Goal: Browse casually: Explore the website without a specific task or goal

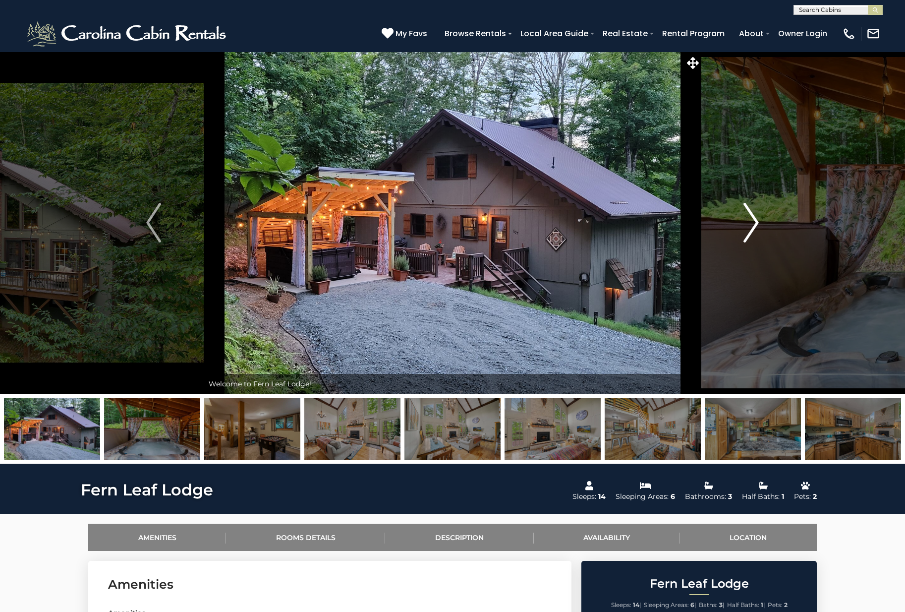
click at [759, 223] on button "Next" at bounding box center [752, 223] width 100 height 342
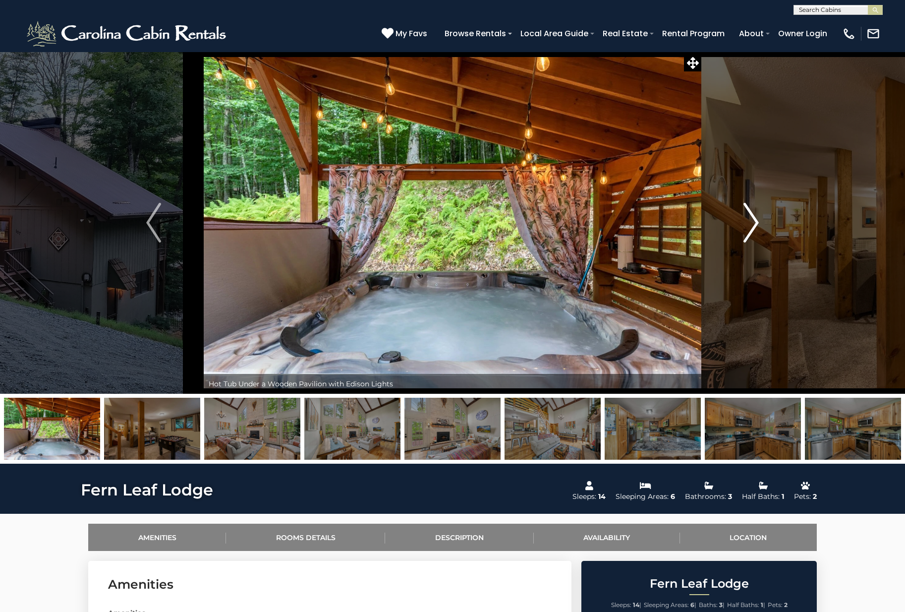
click at [759, 223] on button "Next" at bounding box center [752, 223] width 100 height 342
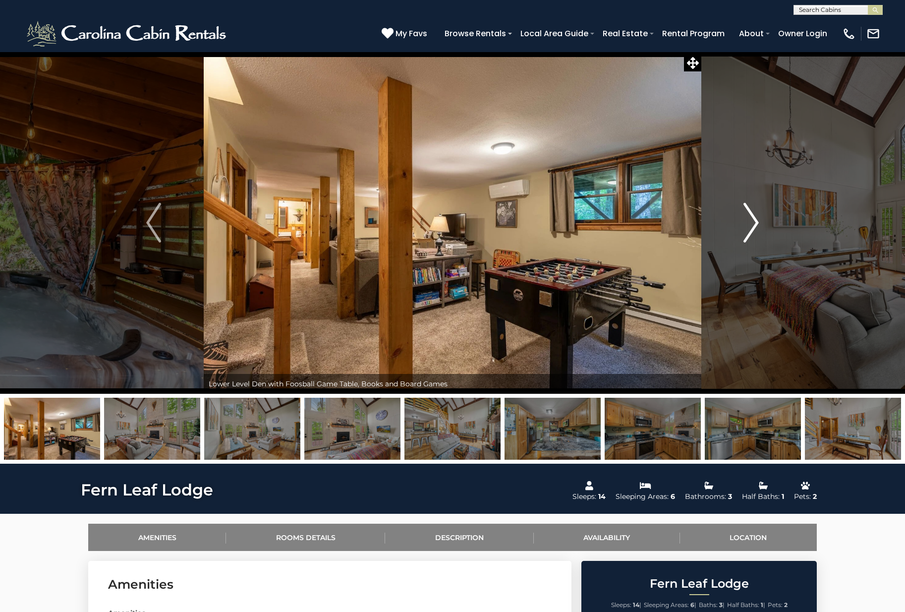
click at [759, 223] on button "Next" at bounding box center [752, 223] width 100 height 342
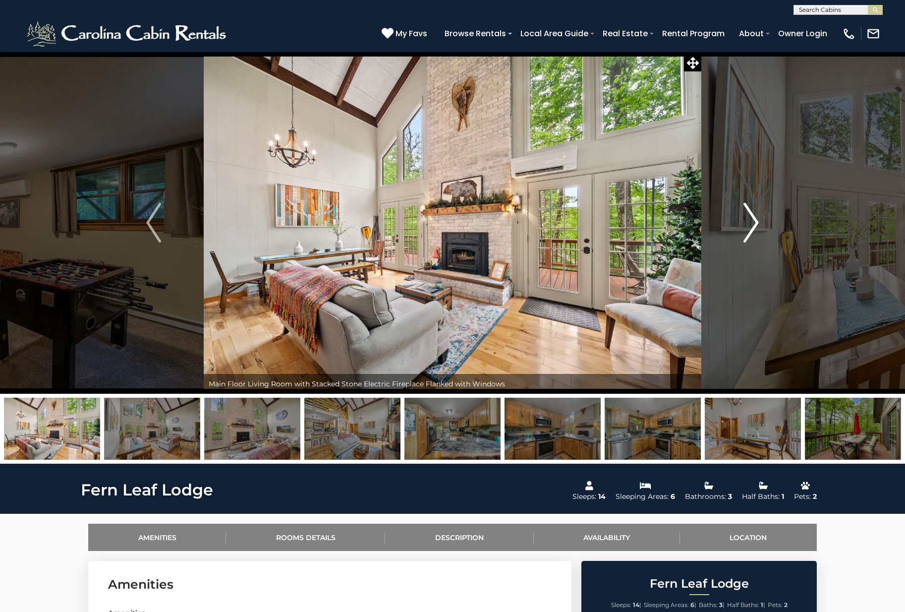
click at [759, 223] on button "Next" at bounding box center [752, 223] width 100 height 342
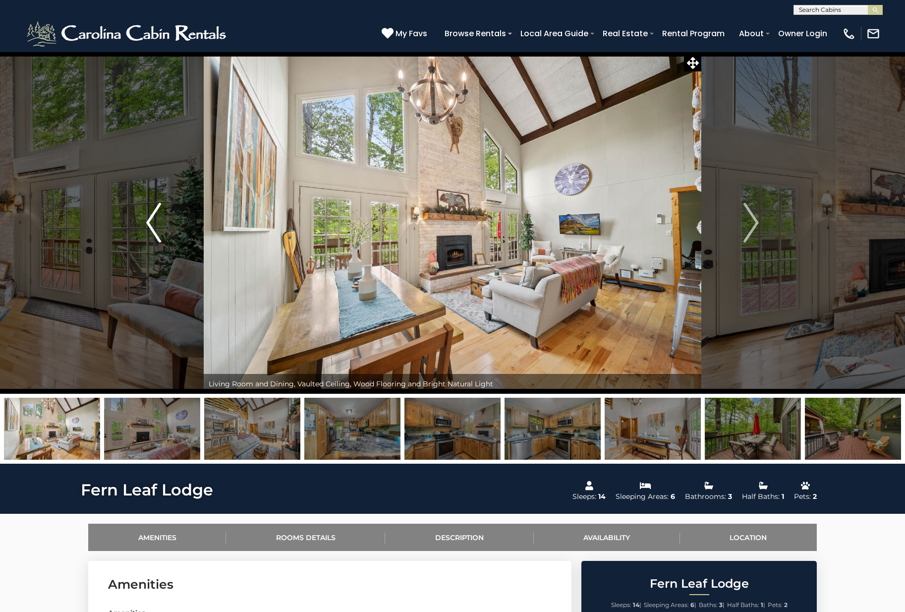
click at [155, 222] on img "Previous" at bounding box center [153, 223] width 15 height 40
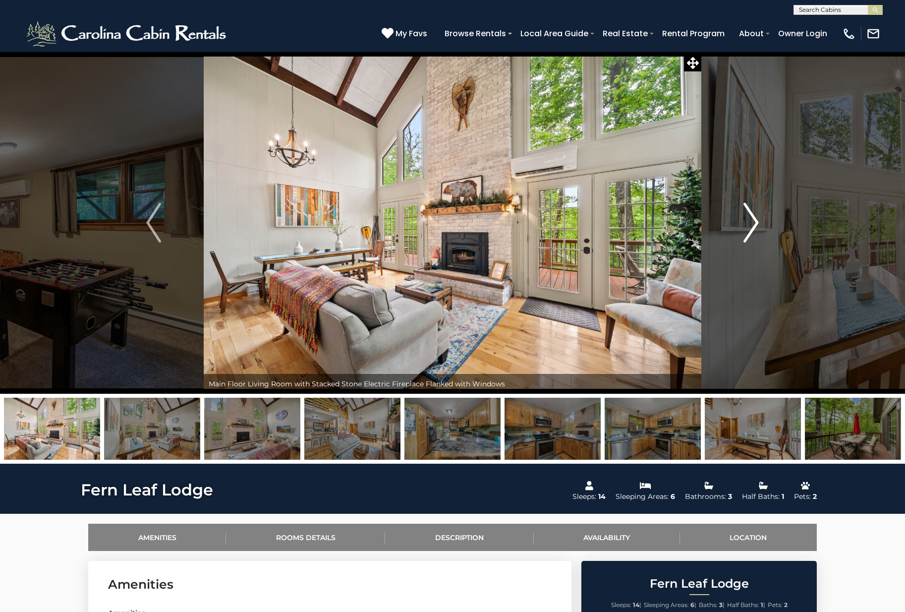
click at [755, 218] on img "Next" at bounding box center [751, 223] width 15 height 40
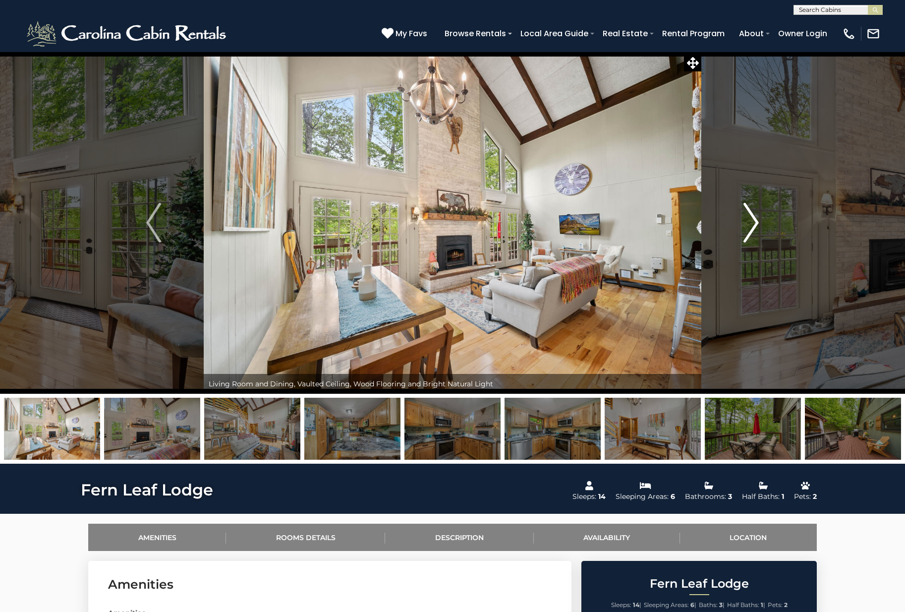
click at [755, 218] on img "Next" at bounding box center [751, 223] width 15 height 40
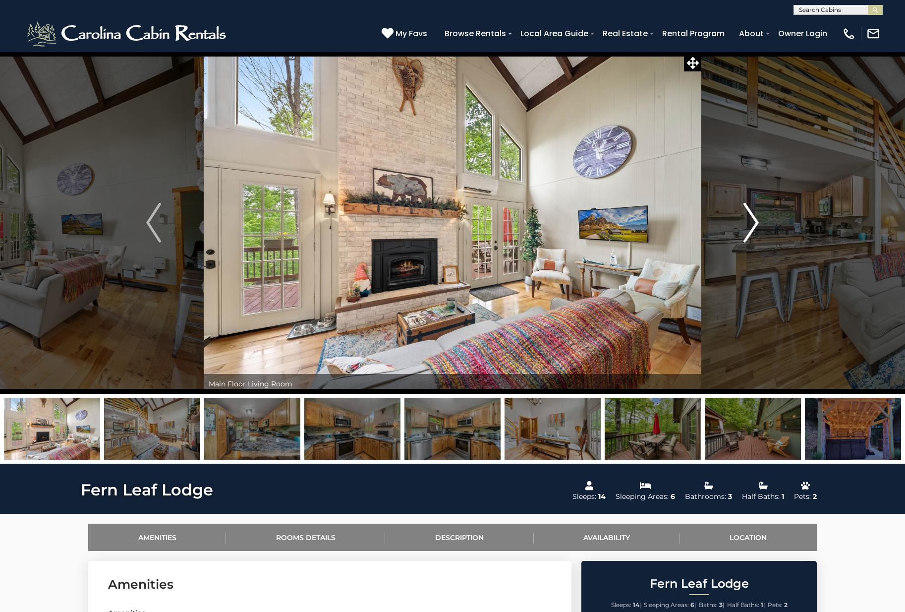
click at [755, 218] on img "Next" at bounding box center [751, 223] width 15 height 40
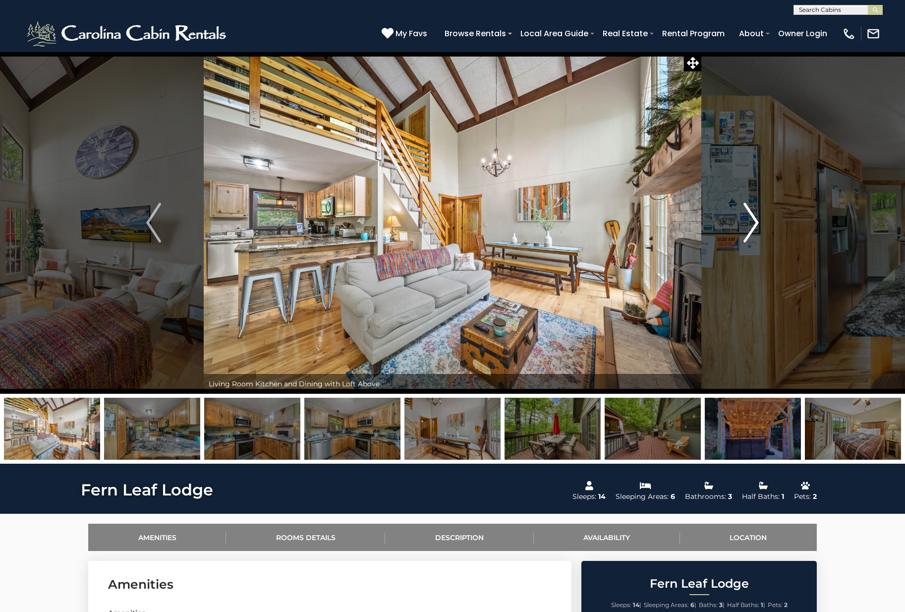
click at [755, 218] on img "Next" at bounding box center [751, 223] width 15 height 40
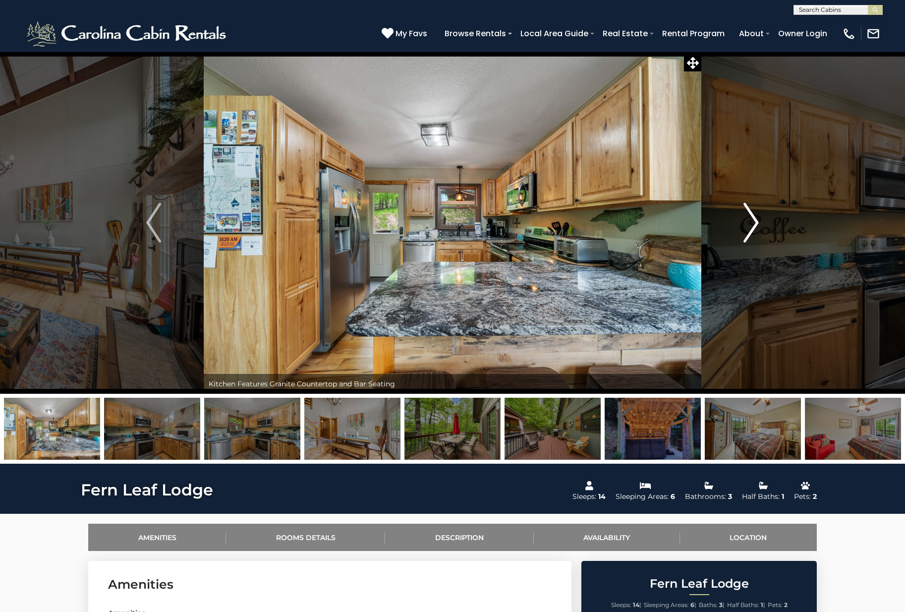
click at [755, 218] on img "Next" at bounding box center [751, 223] width 15 height 40
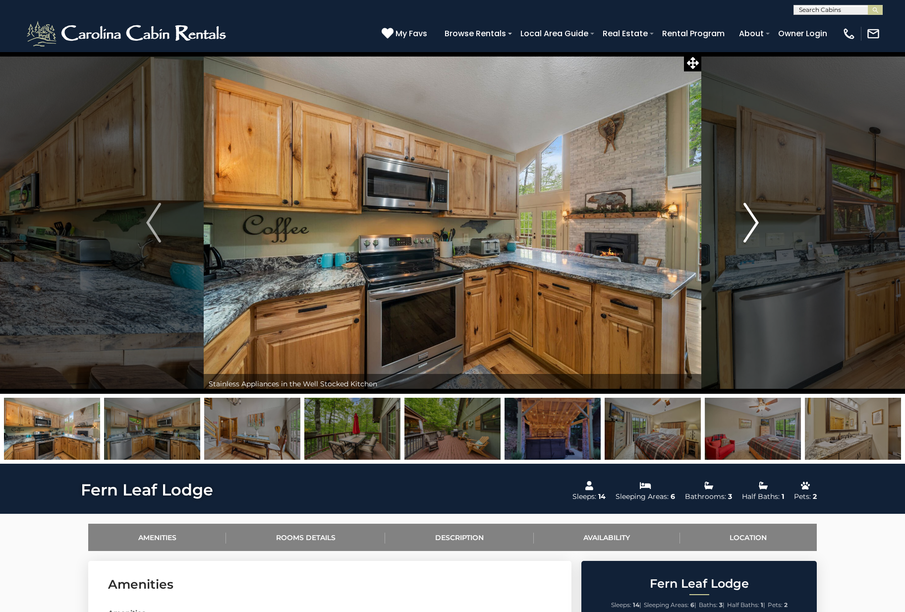
click at [755, 218] on img "Next" at bounding box center [751, 223] width 15 height 40
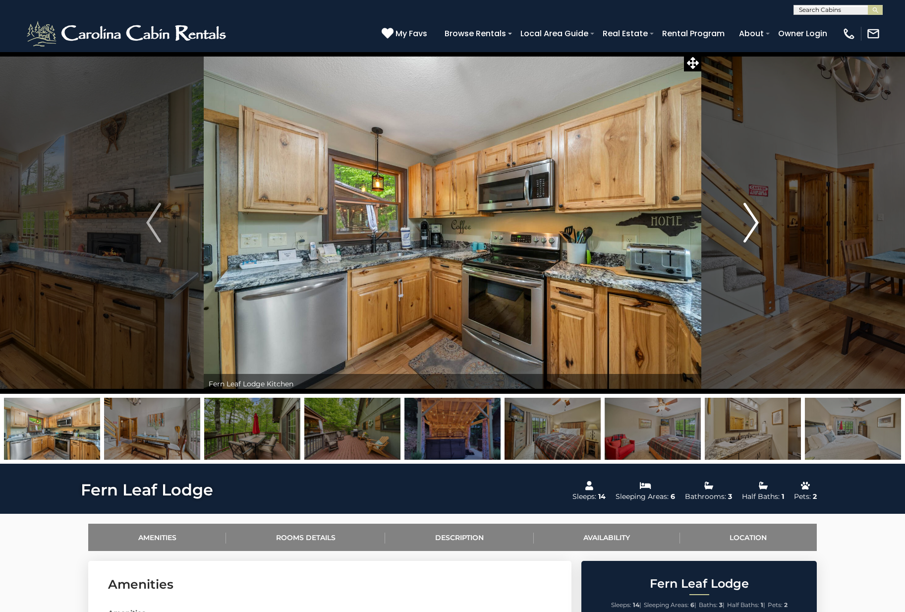
click at [755, 218] on img "Next" at bounding box center [751, 223] width 15 height 40
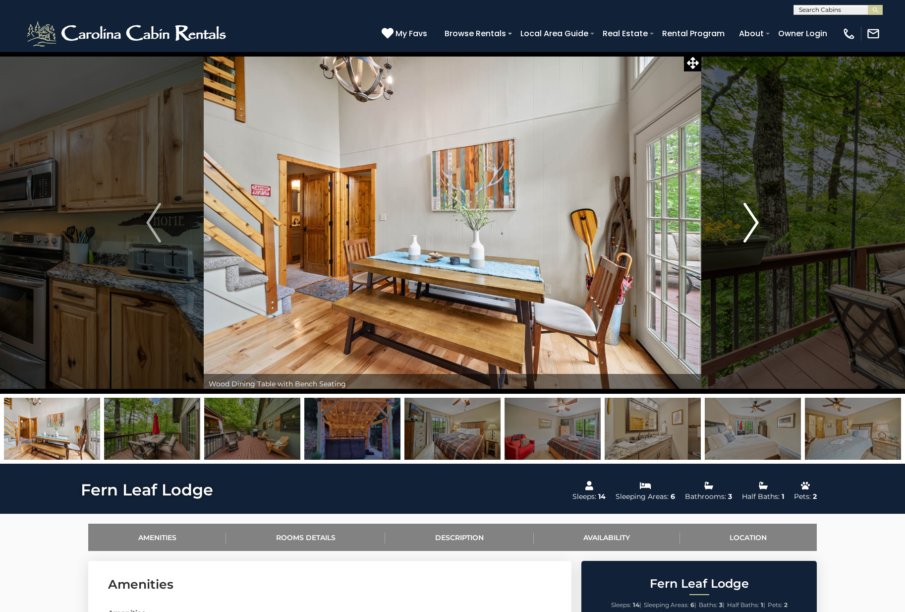
click at [755, 218] on img "Next" at bounding box center [751, 223] width 15 height 40
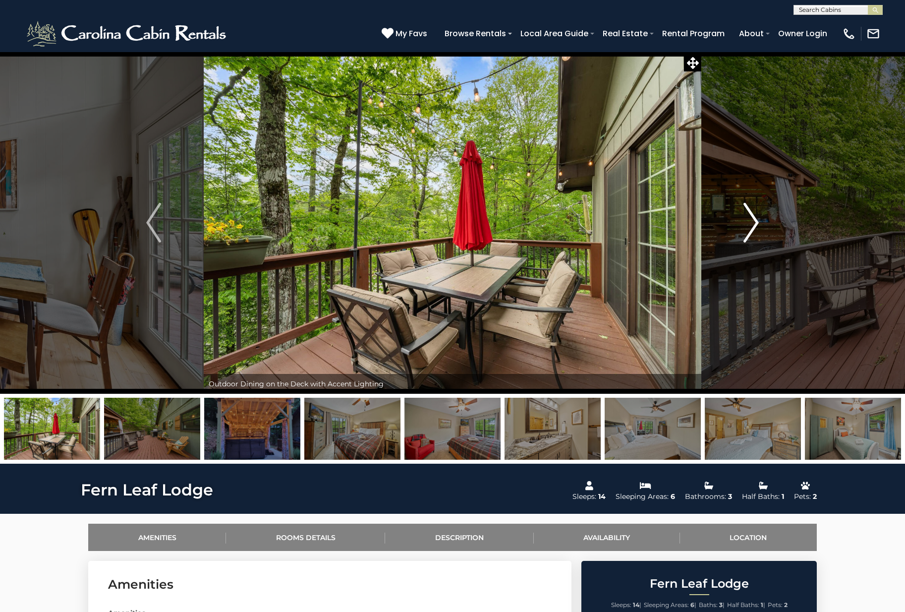
click at [755, 218] on img "Next" at bounding box center [751, 223] width 15 height 40
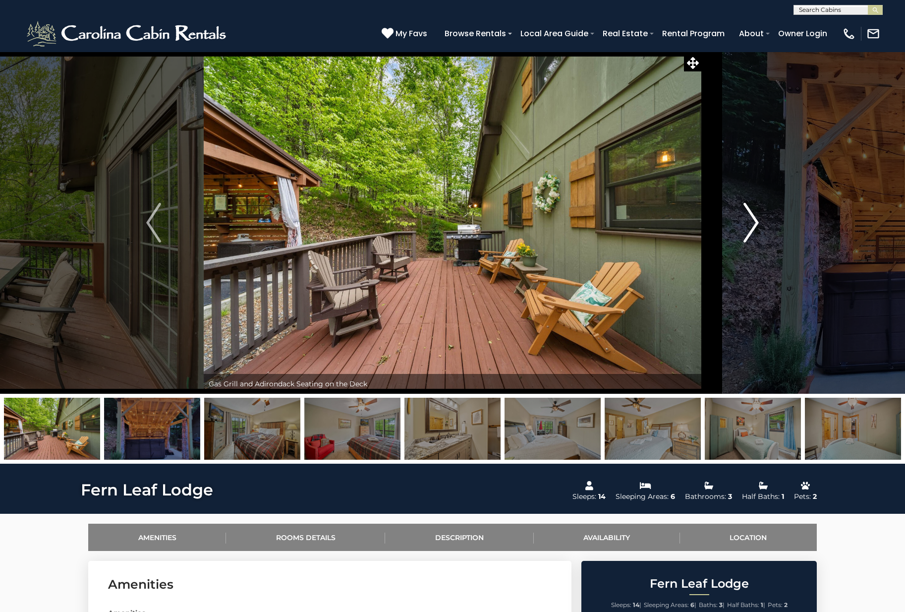
click at [755, 218] on img "Next" at bounding box center [751, 223] width 15 height 40
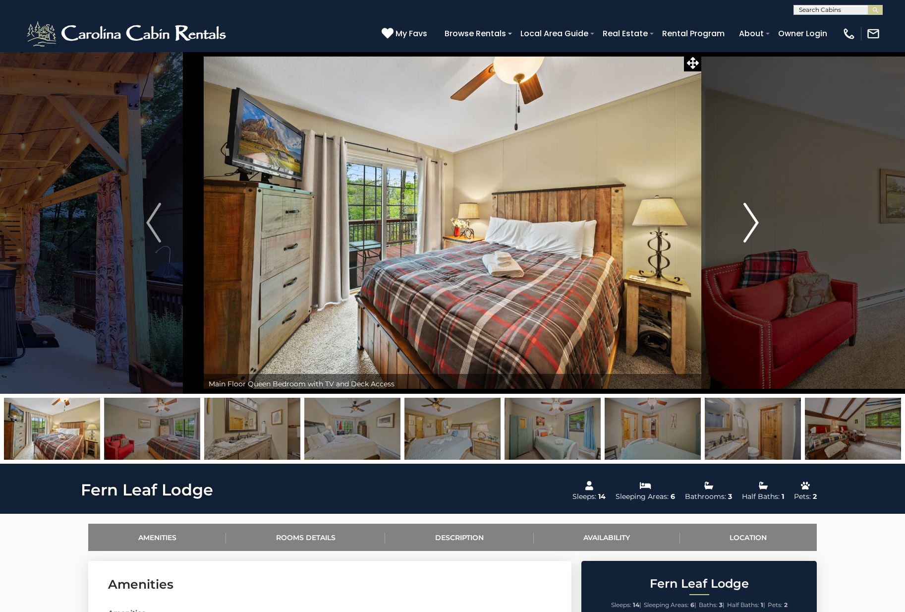
click at [755, 218] on img "Next" at bounding box center [751, 223] width 15 height 40
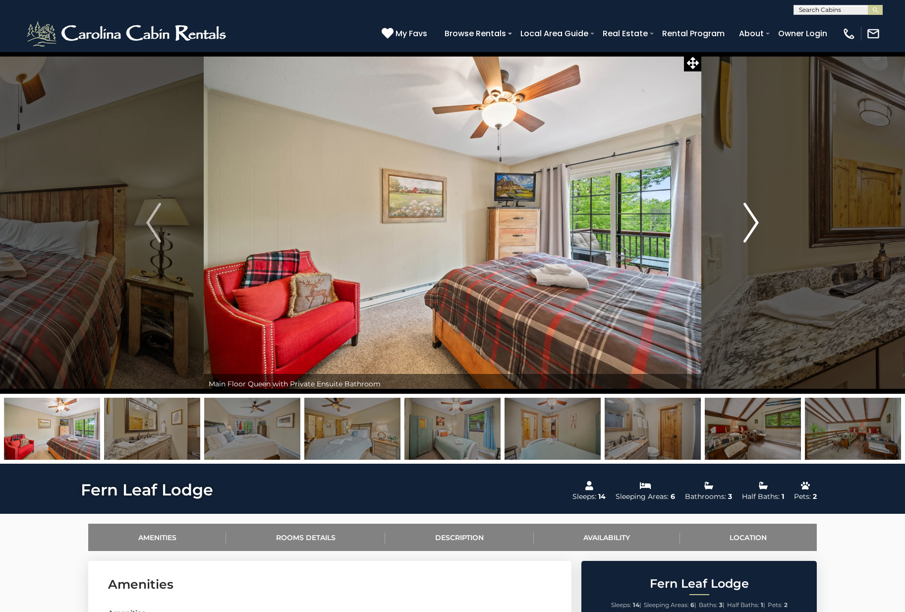
click at [755, 218] on img "Next" at bounding box center [751, 223] width 15 height 40
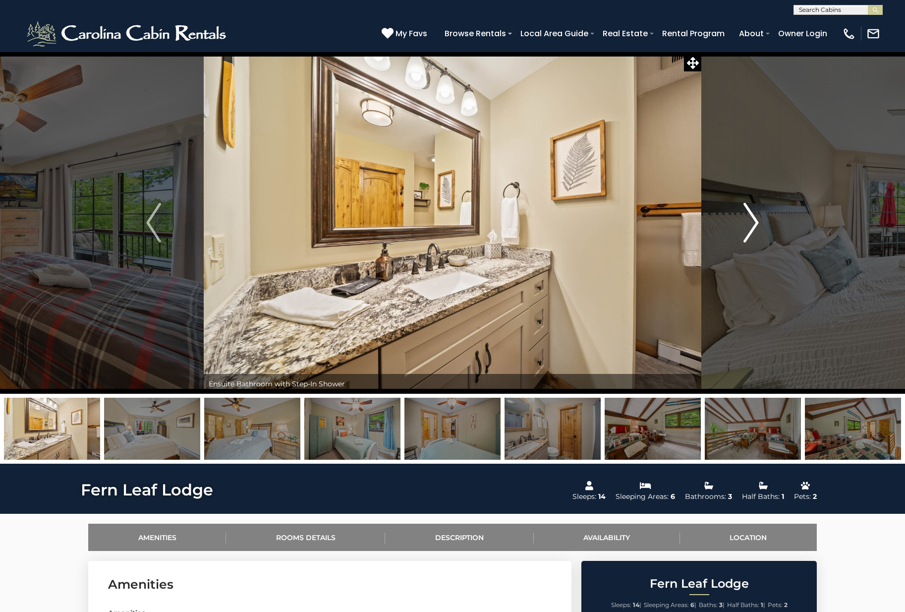
click at [755, 218] on img "Next" at bounding box center [751, 223] width 15 height 40
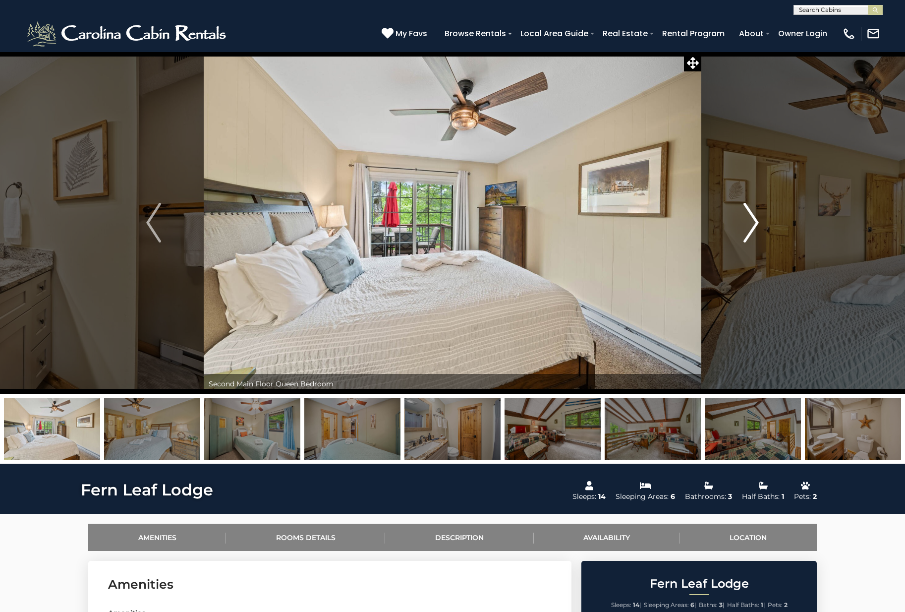
click at [755, 218] on img "Next" at bounding box center [751, 223] width 15 height 40
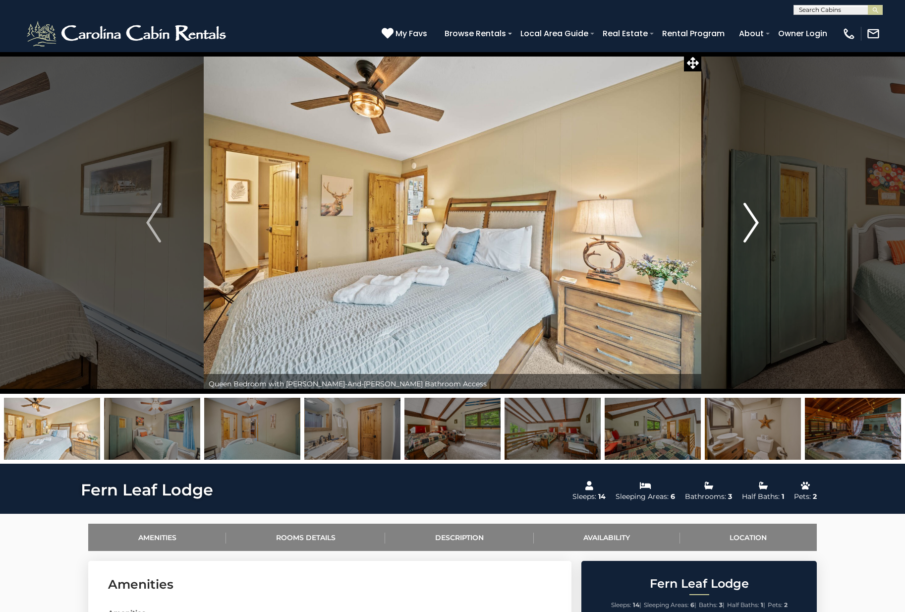
click at [755, 218] on img "Next" at bounding box center [751, 223] width 15 height 40
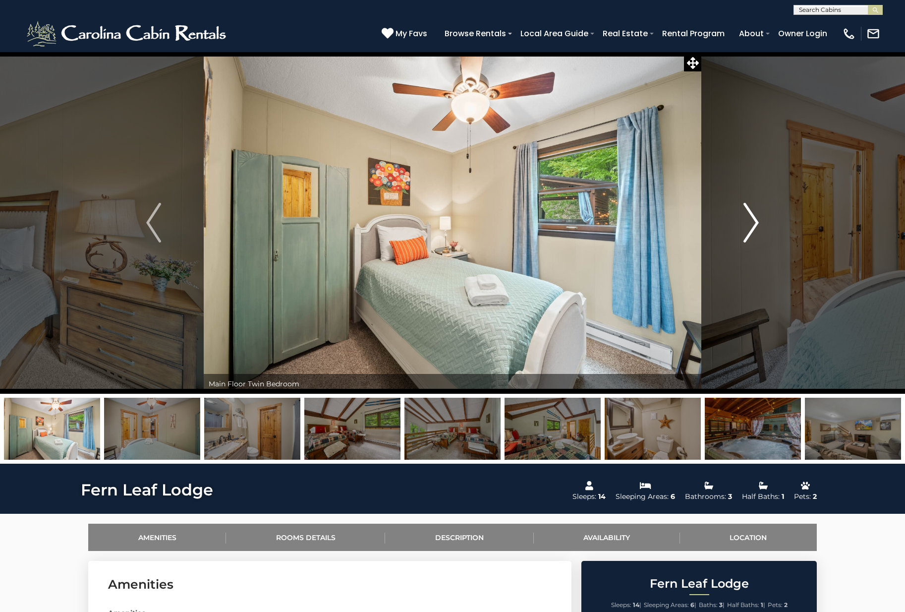
click at [755, 218] on img "Next" at bounding box center [751, 223] width 15 height 40
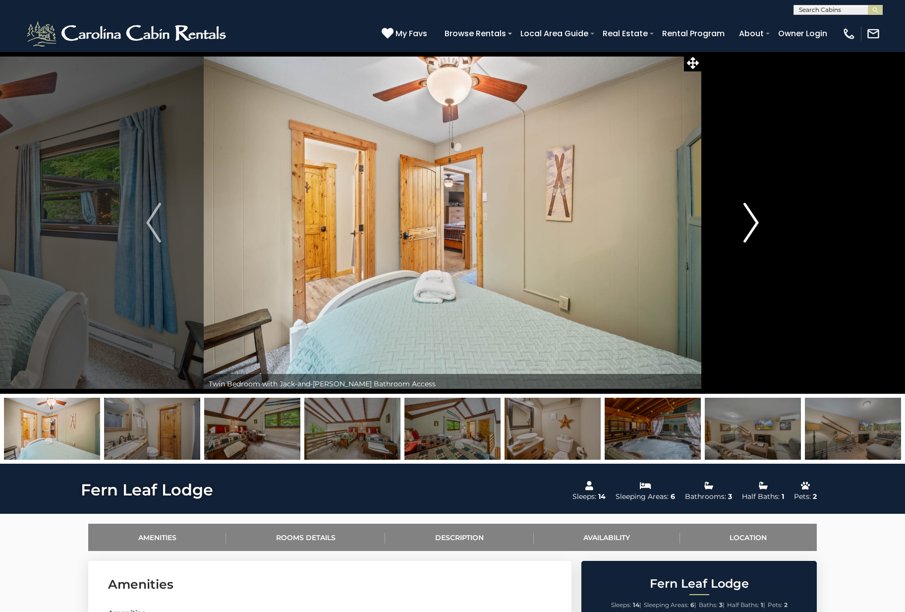
click at [755, 218] on img "Next" at bounding box center [751, 223] width 15 height 40
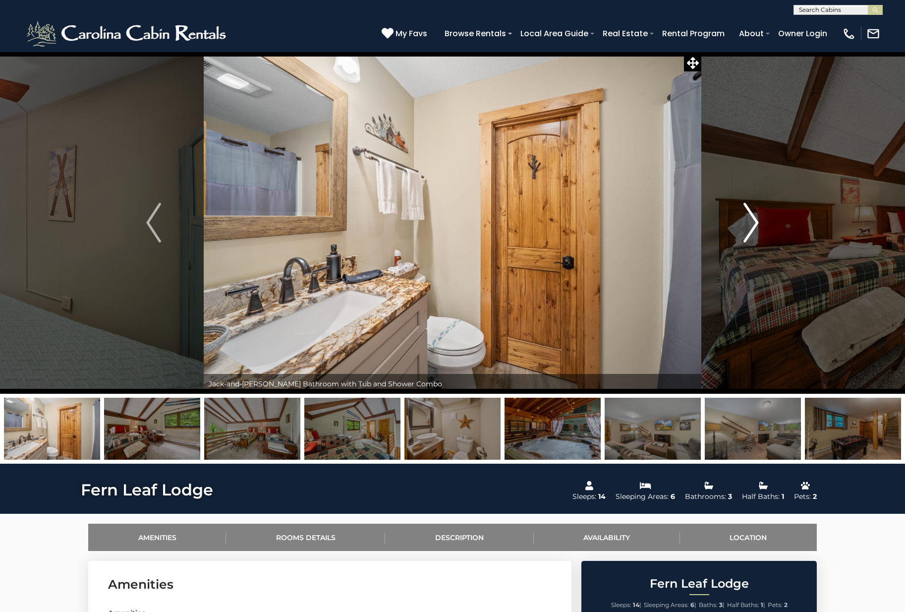
click at [761, 232] on button "Next" at bounding box center [752, 223] width 100 height 342
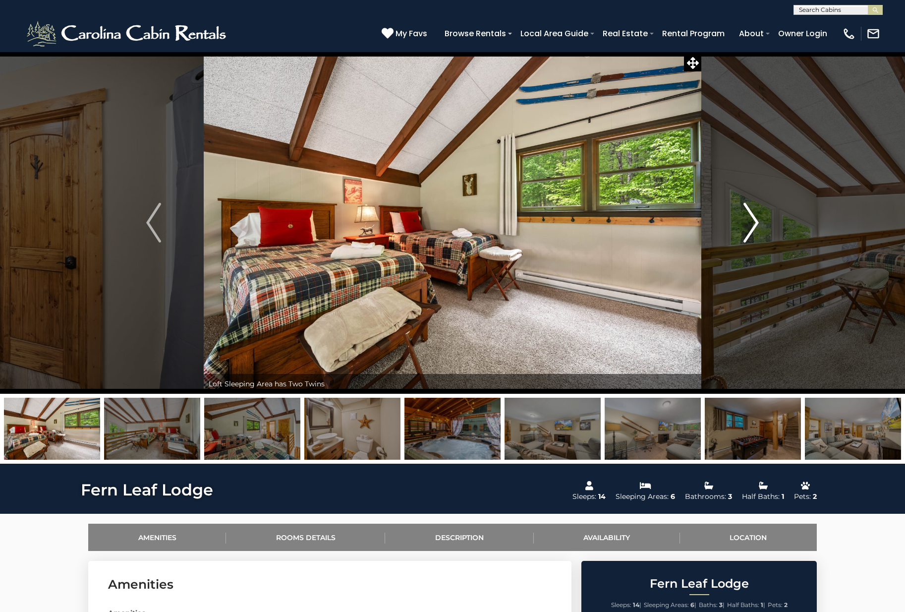
click at [761, 232] on button "Next" at bounding box center [752, 223] width 100 height 342
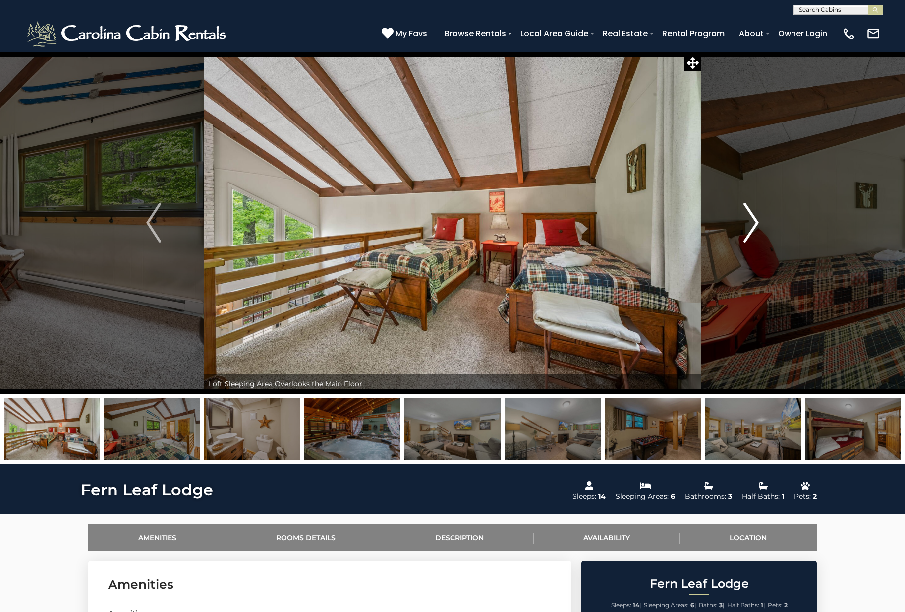
click at [762, 231] on button "Next" at bounding box center [752, 223] width 100 height 342
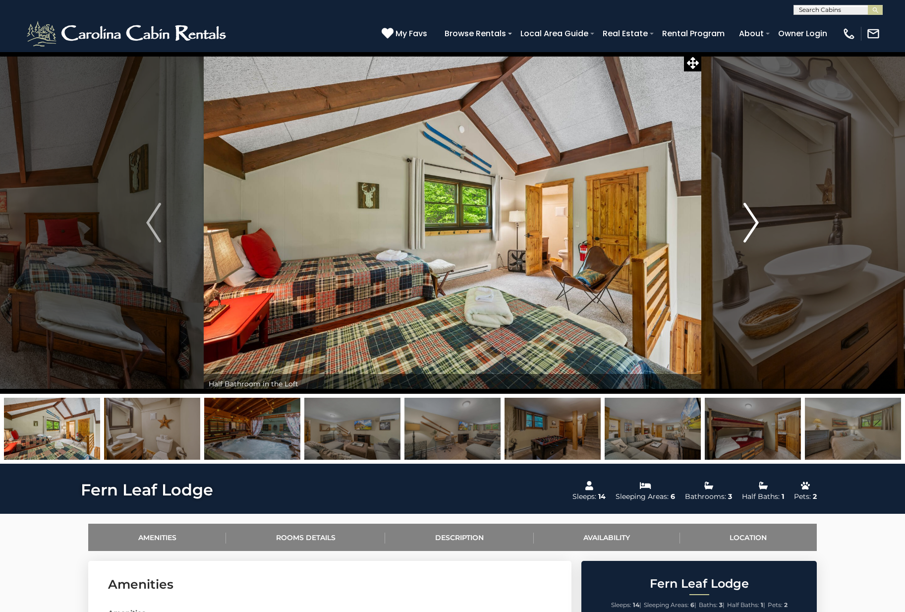
click at [762, 229] on button "Next" at bounding box center [752, 223] width 100 height 342
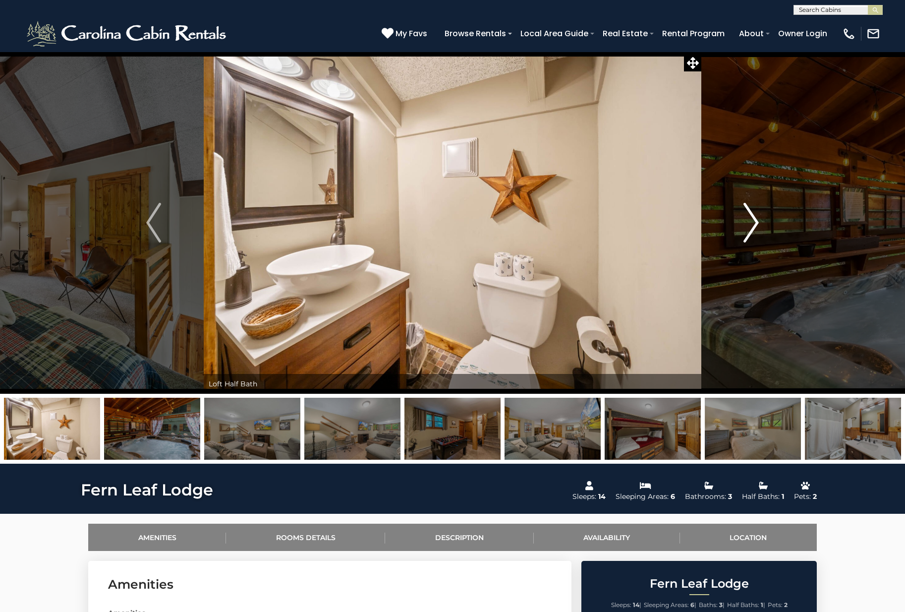
click at [762, 229] on button "Next" at bounding box center [752, 223] width 100 height 342
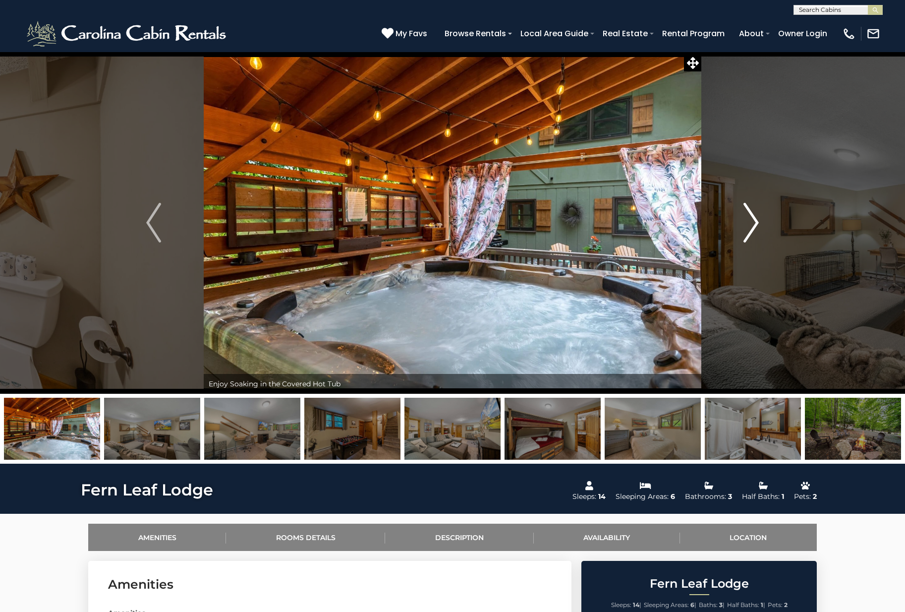
click at [762, 229] on button "Next" at bounding box center [752, 223] width 100 height 342
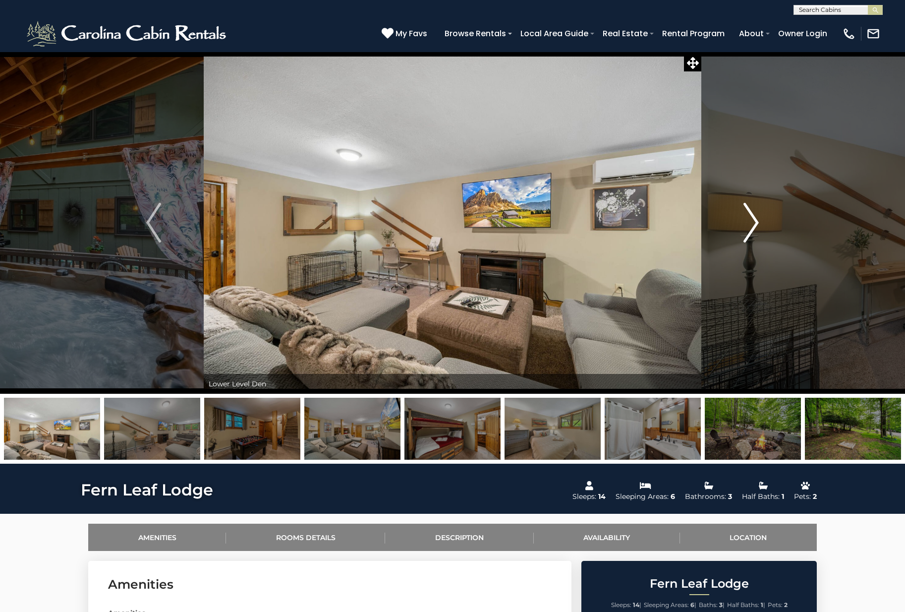
click at [762, 229] on button "Next" at bounding box center [752, 223] width 100 height 342
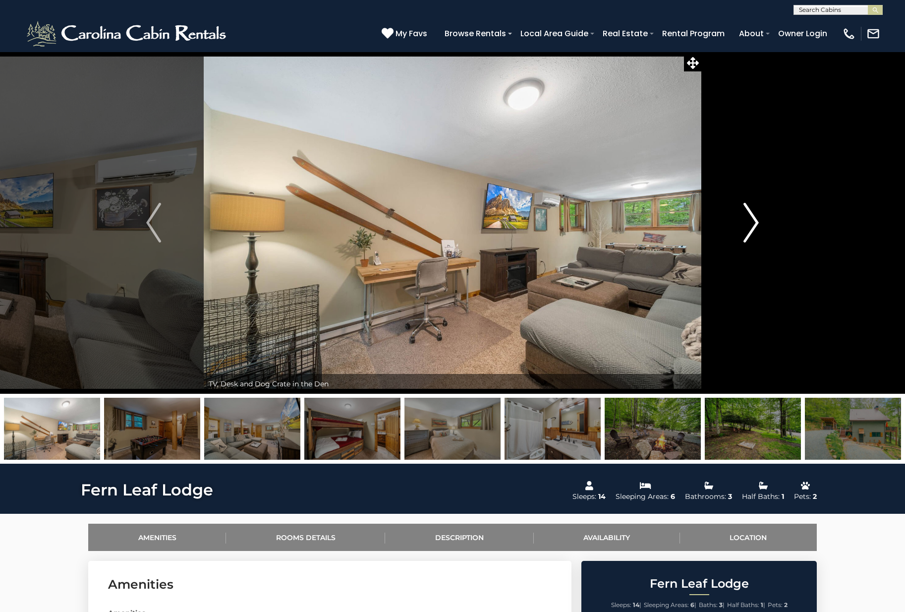
click at [762, 229] on button "Next" at bounding box center [752, 223] width 100 height 342
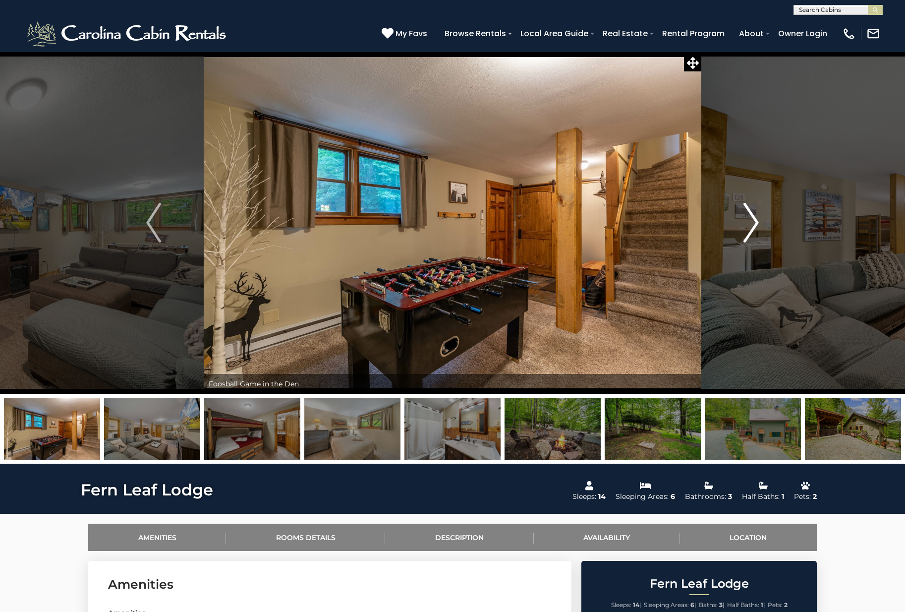
click at [762, 229] on button "Next" at bounding box center [752, 223] width 100 height 342
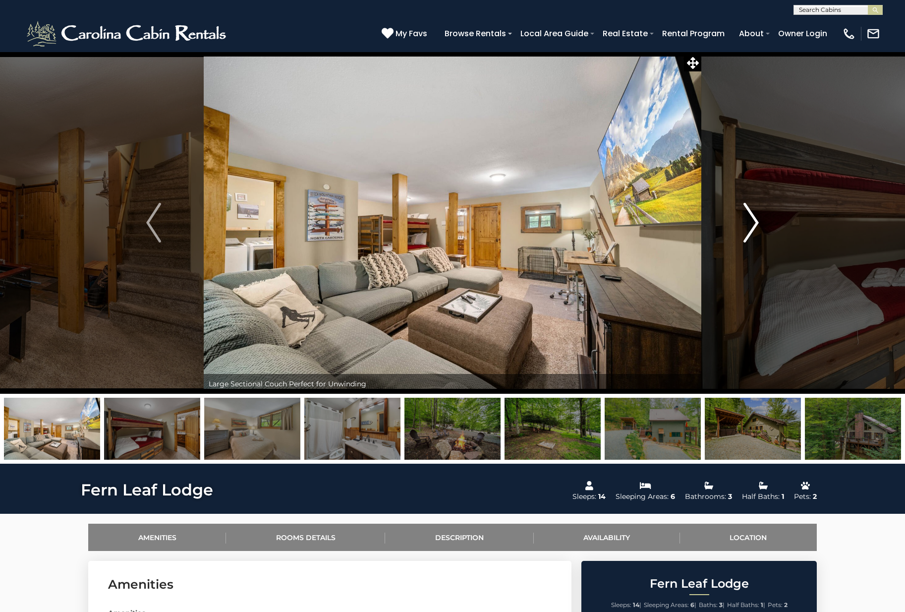
click at [762, 229] on button "Next" at bounding box center [752, 223] width 100 height 342
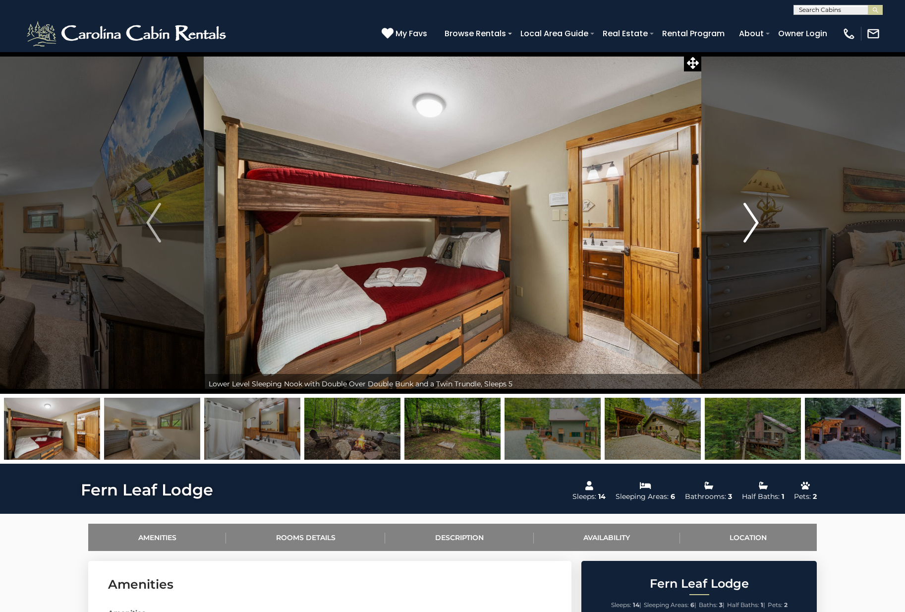
click at [762, 229] on button "Next" at bounding box center [752, 223] width 100 height 342
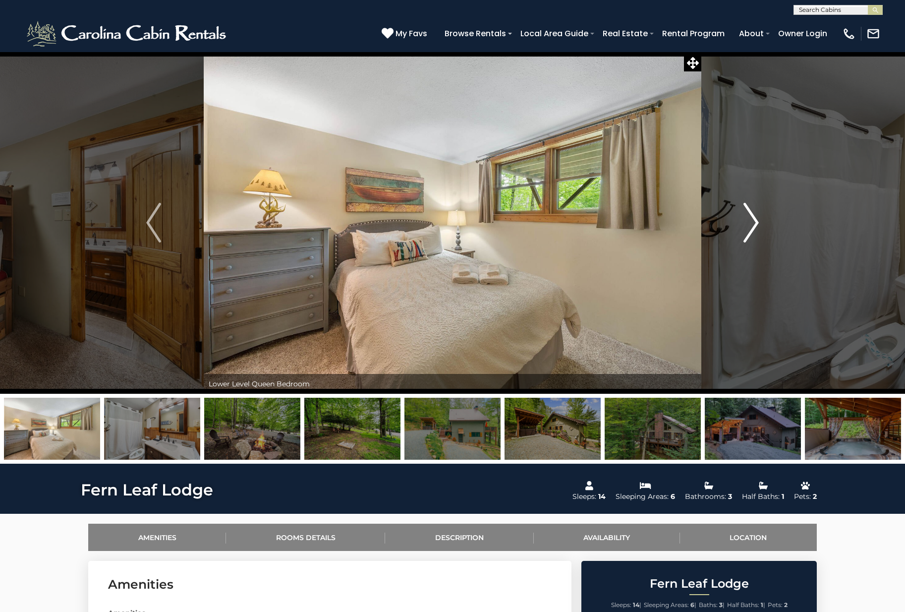
click at [762, 229] on button "Next" at bounding box center [752, 223] width 100 height 342
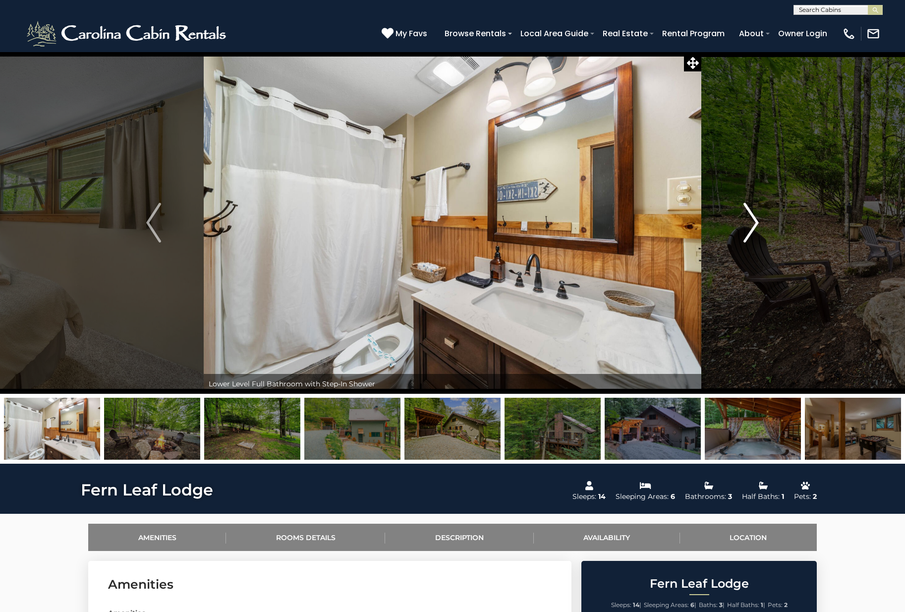
click at [761, 229] on button "Next" at bounding box center [752, 223] width 100 height 342
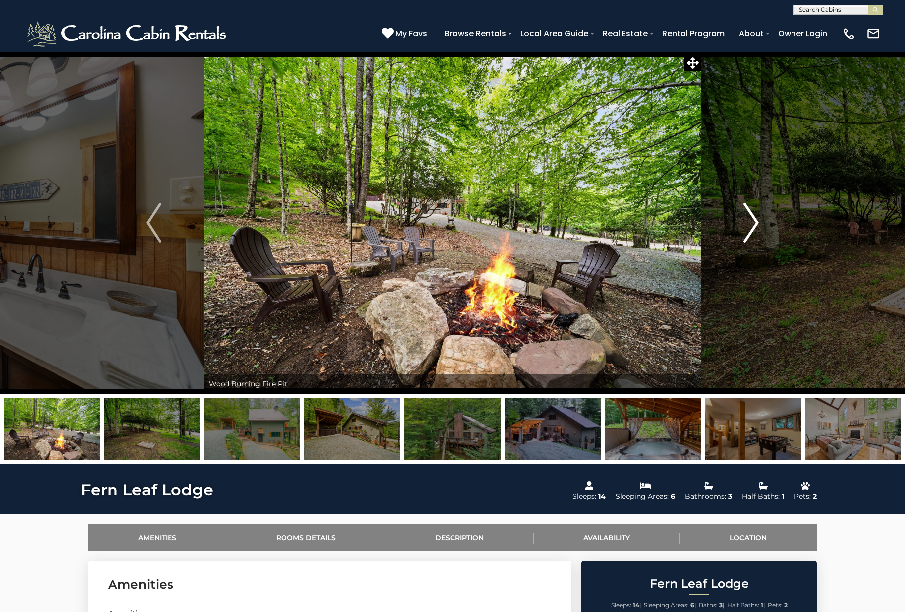
click at [761, 229] on button "Next" at bounding box center [752, 223] width 100 height 342
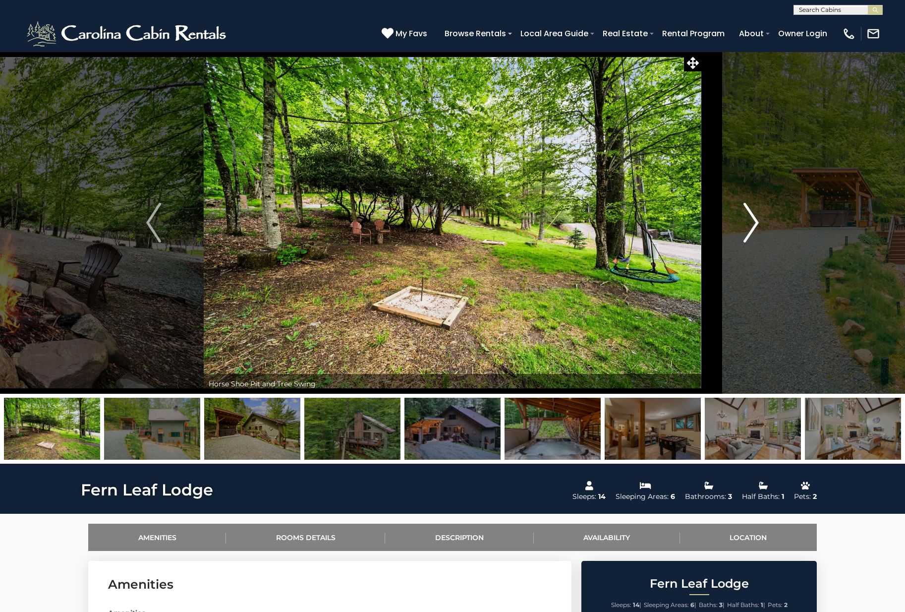
click at [761, 229] on button "Next" at bounding box center [752, 223] width 100 height 342
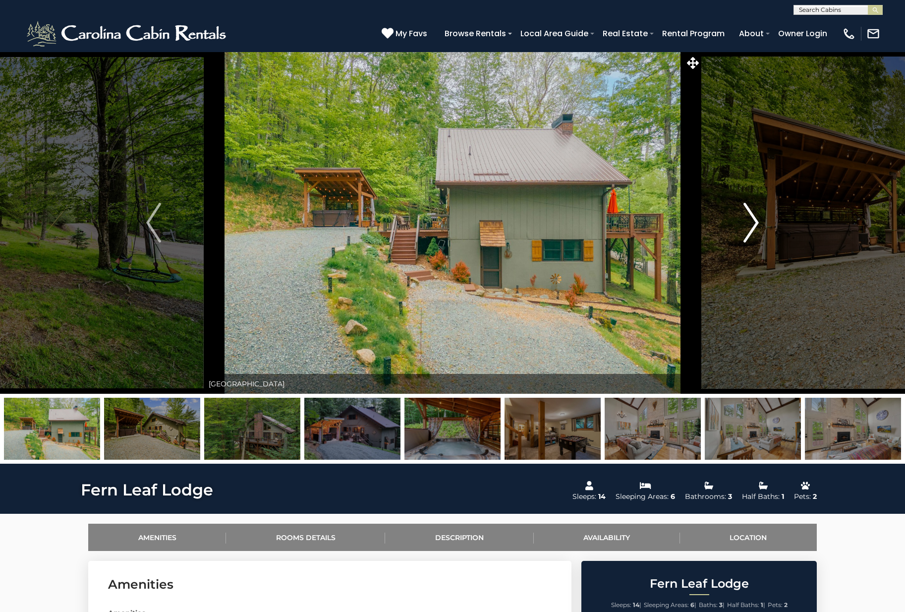
click at [761, 229] on button "Next" at bounding box center [752, 223] width 100 height 342
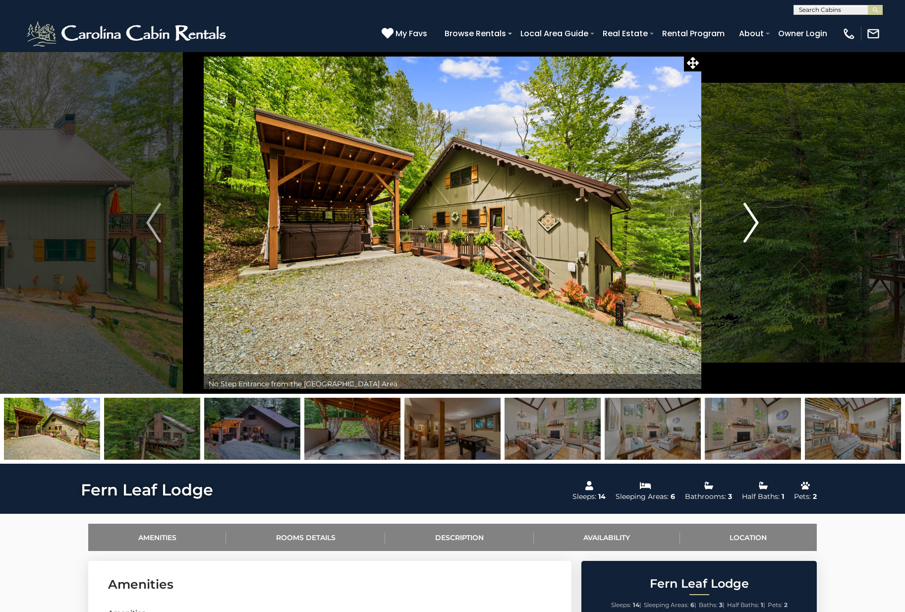
click at [761, 229] on button "Next" at bounding box center [752, 223] width 100 height 342
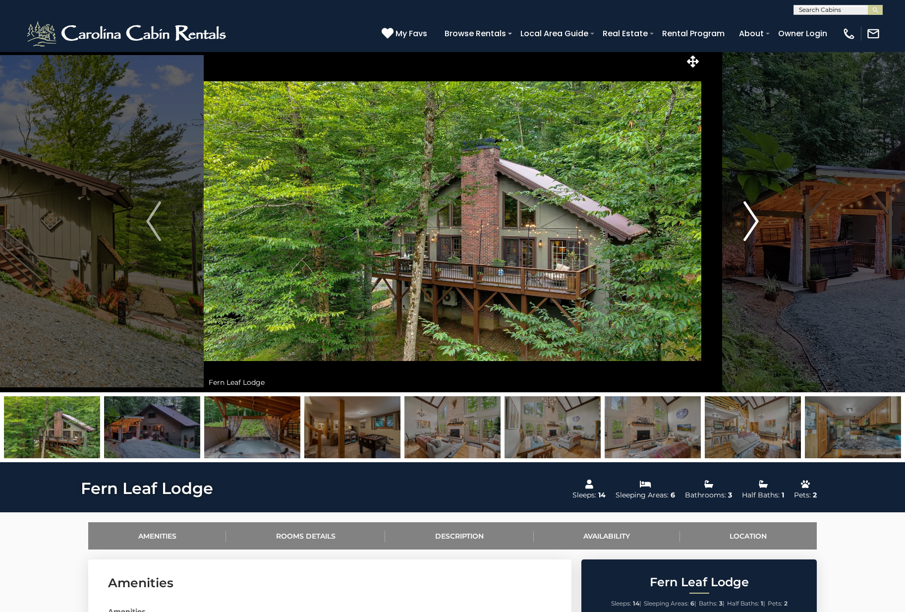
scroll to position [2, 0]
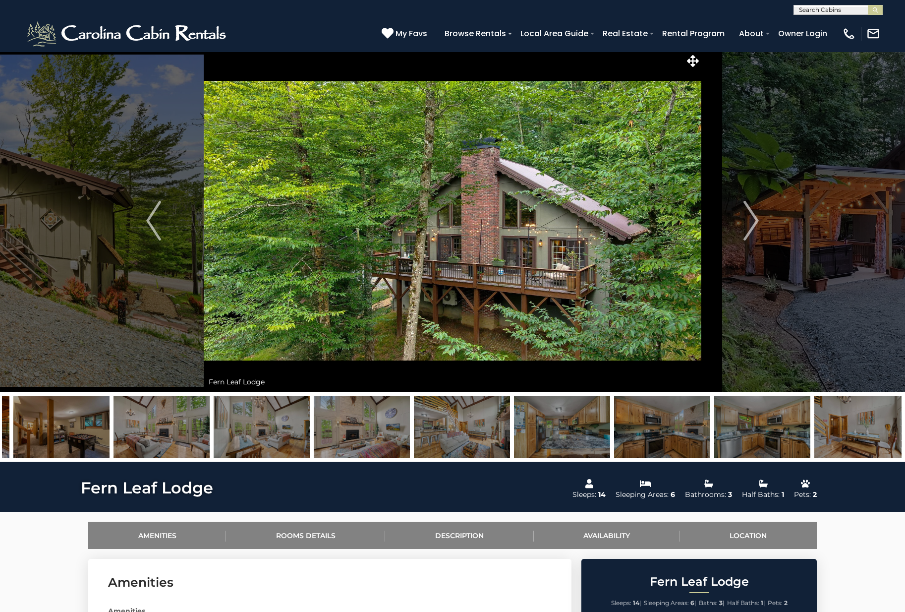
drag, startPoint x: 842, startPoint y: 444, endPoint x: 323, endPoint y: 459, distance: 519.3
click at [475, 459] on div at bounding box center [452, 427] width 905 height 70
